Goal: Transaction & Acquisition: Purchase product/service

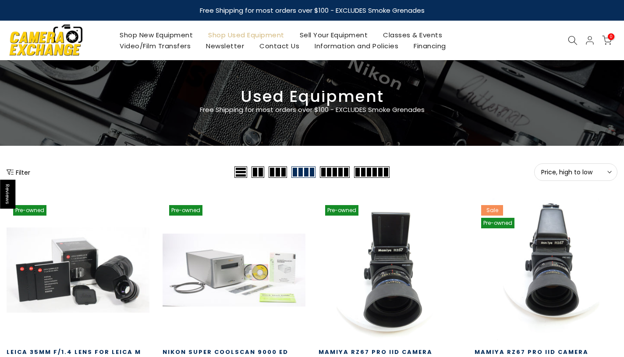
type input "**********"
click at [598, 175] on span "Price, high to low" at bounding box center [576, 172] width 69 height 8
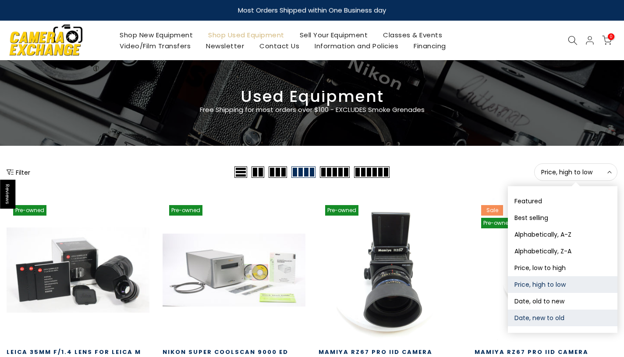
click at [556, 320] on button "Date, new to old" at bounding box center [563, 317] width 110 height 17
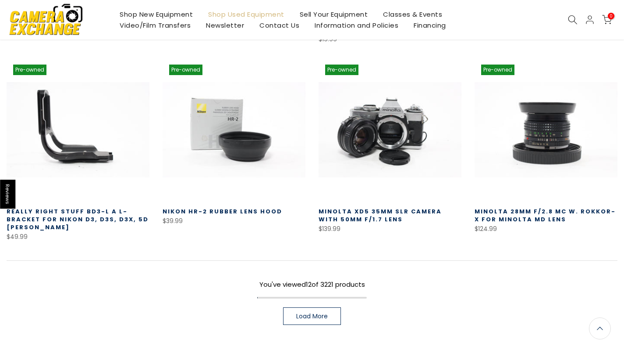
scroll to position [528, 0]
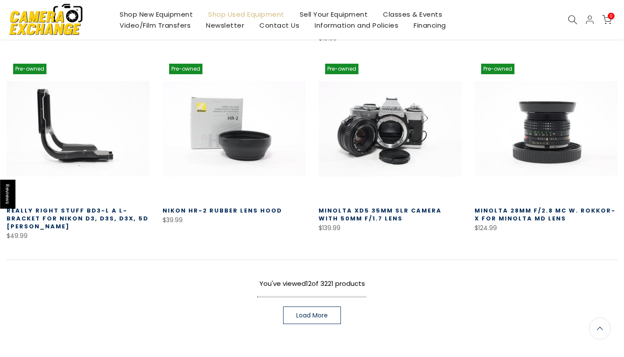
click at [318, 316] on div "Pre-owned Quick view Compare * Add to cart Nikon M2 Lens Adapter $14.99 This is…" at bounding box center [312, 10] width 624 height 680
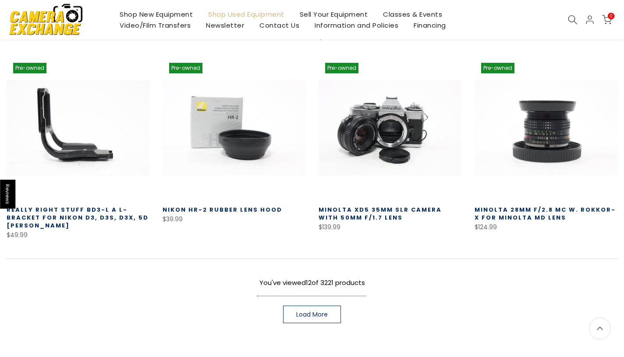
scroll to position [527, 0]
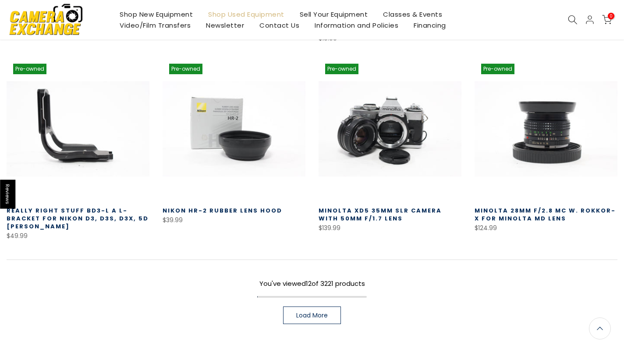
click at [333, 310] on link "Load More" at bounding box center [312, 315] width 58 height 18
